Goal: Information Seeking & Learning: Check status

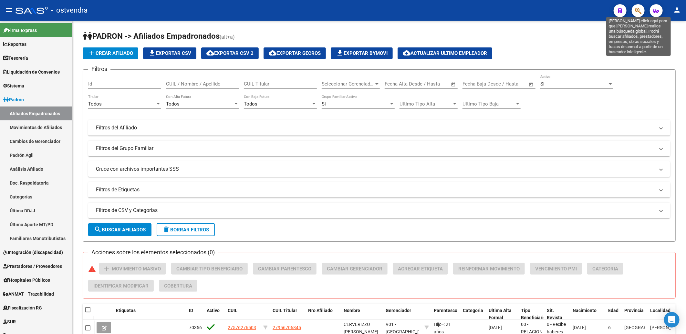
click at [638, 10] on icon "button" at bounding box center [638, 10] width 6 height 7
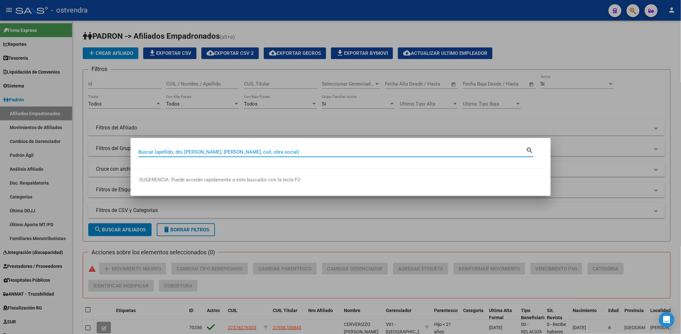
click at [314, 154] on input "Buscar (apellido, dni, [PERSON_NAME], [PERSON_NAME], cuit, obra social)" at bounding box center [332, 152] width 388 height 6
type input "21976580"
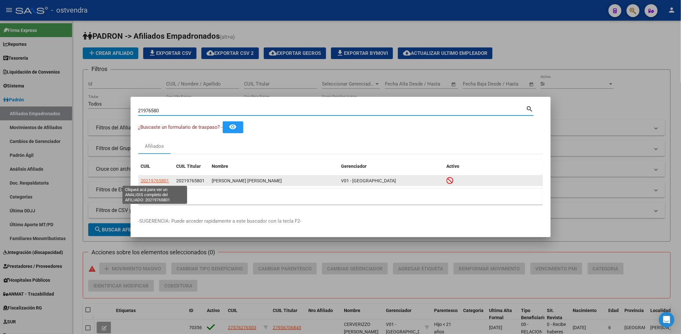
click at [159, 180] on span "20219765801" at bounding box center [155, 180] width 28 height 5
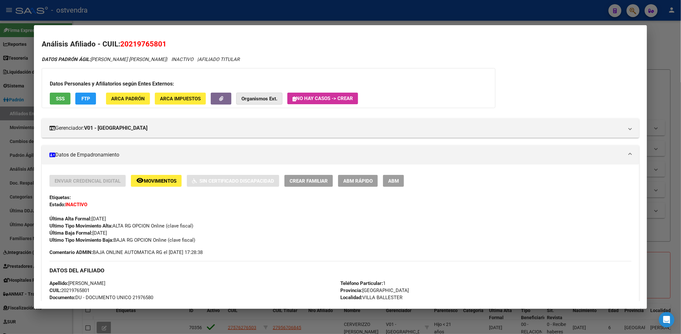
click at [258, 97] on strong "Organismos Ext." at bounding box center [259, 99] width 36 height 6
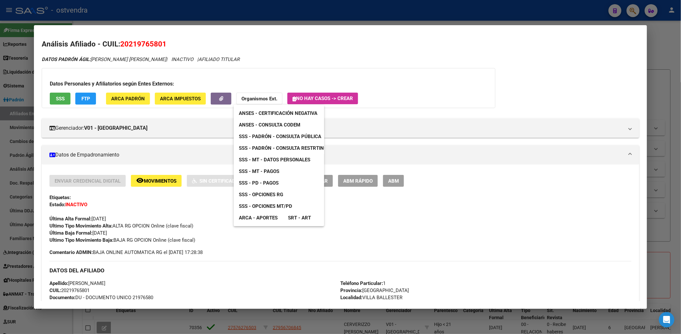
click at [310, 138] on span "SSS - Padrón - Consulta Pública" at bounding box center [280, 137] width 82 height 6
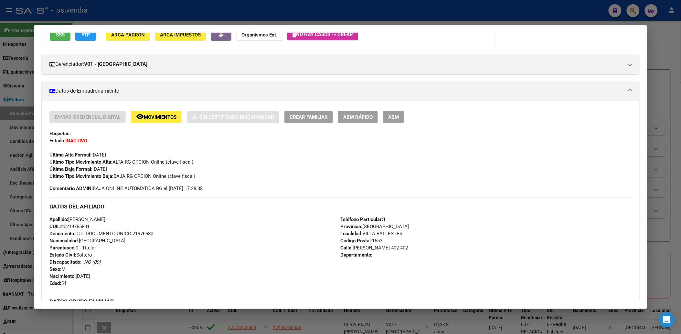
scroll to position [72, 0]
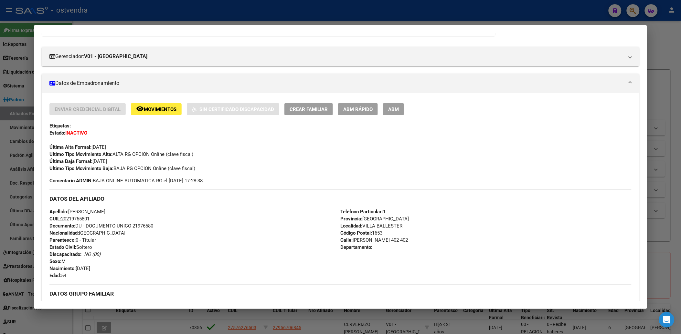
click at [660, 54] on div at bounding box center [340, 167] width 681 height 334
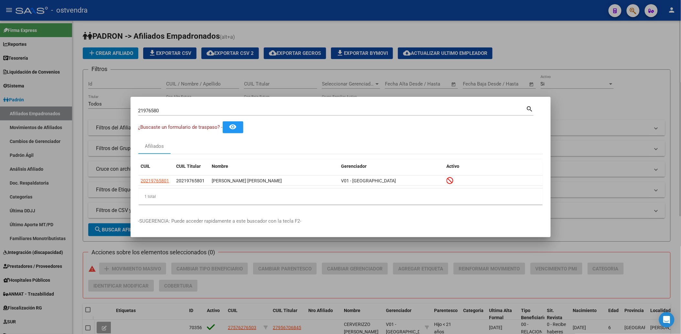
click at [617, 60] on div at bounding box center [340, 167] width 681 height 334
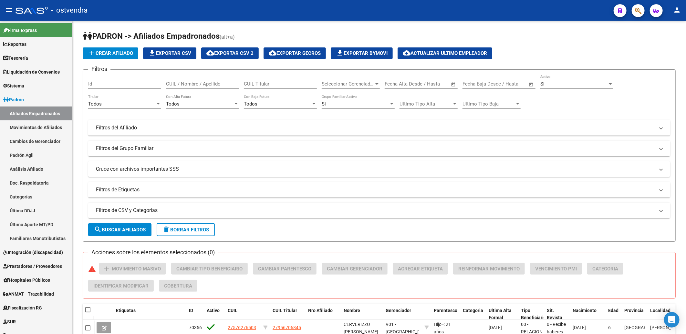
click at [637, 12] on icon "button" at bounding box center [638, 10] width 6 height 7
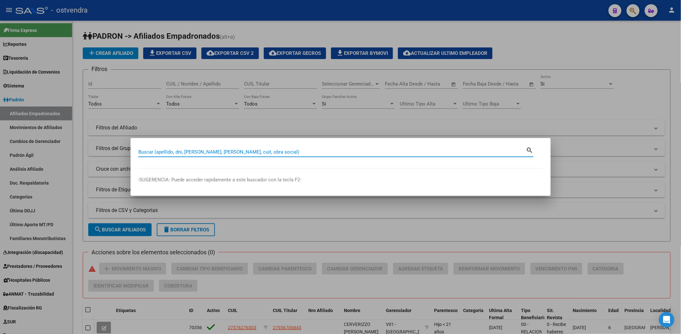
click at [332, 145] on mat-dialog-container "Buscar (apellido, dni, [PERSON_NAME], nro traspaso, cuit, obra social) search -…" at bounding box center [341, 167] width 420 height 58
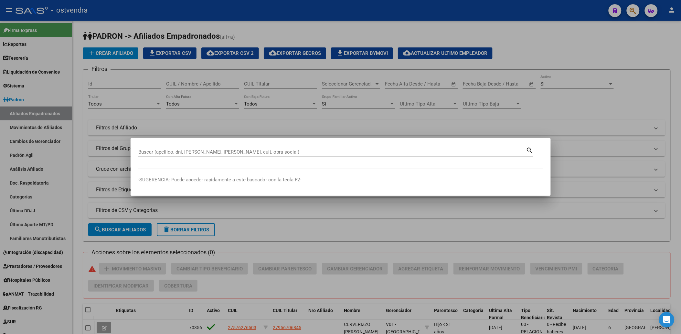
click at [332, 148] on div "Buscar (apellido, dni, [PERSON_NAME], [PERSON_NAME], cuit, obra social)" at bounding box center [332, 152] width 388 height 10
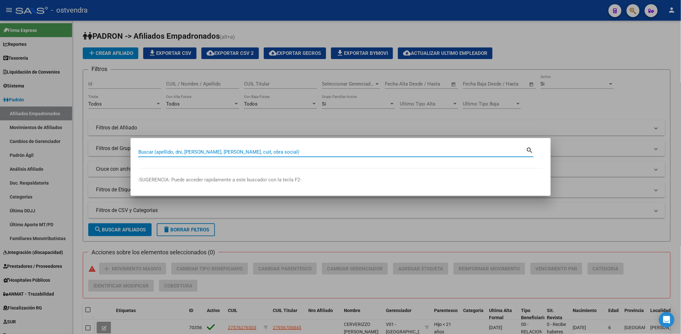
paste input "39433580"
type input "39433580"
